Goal: Navigation & Orientation: Find specific page/section

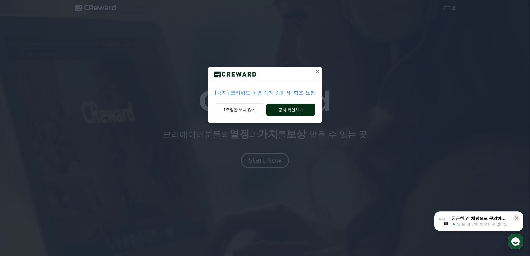
click at [276, 113] on button "공지 확인하기" at bounding box center [290, 110] width 49 height 12
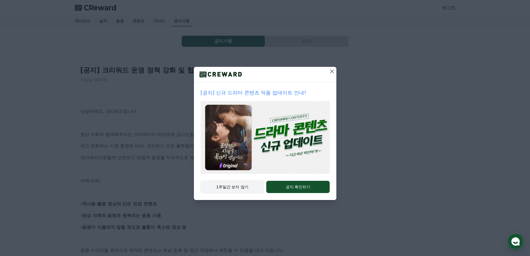
click at [254, 184] on button "1주일간 보지 않기" at bounding box center [233, 186] width 64 height 13
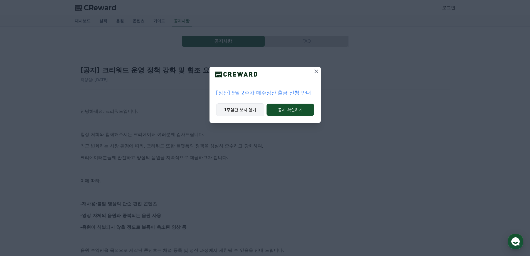
click at [256, 113] on button "1주일간 보지 않기" at bounding box center [240, 109] width 48 height 13
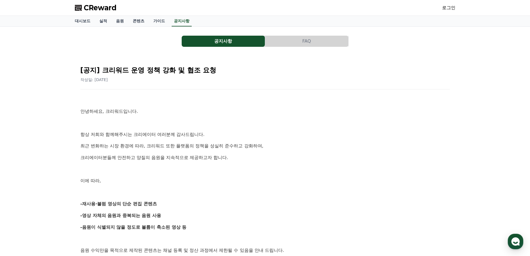
click at [97, 7] on span "CReward" at bounding box center [100, 7] width 33 height 9
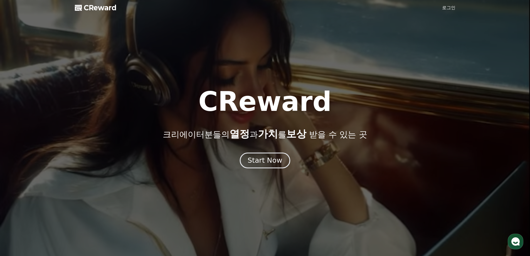
click at [272, 164] on div "Start Now" at bounding box center [265, 160] width 35 height 9
